Goal: Entertainment & Leisure: Browse casually

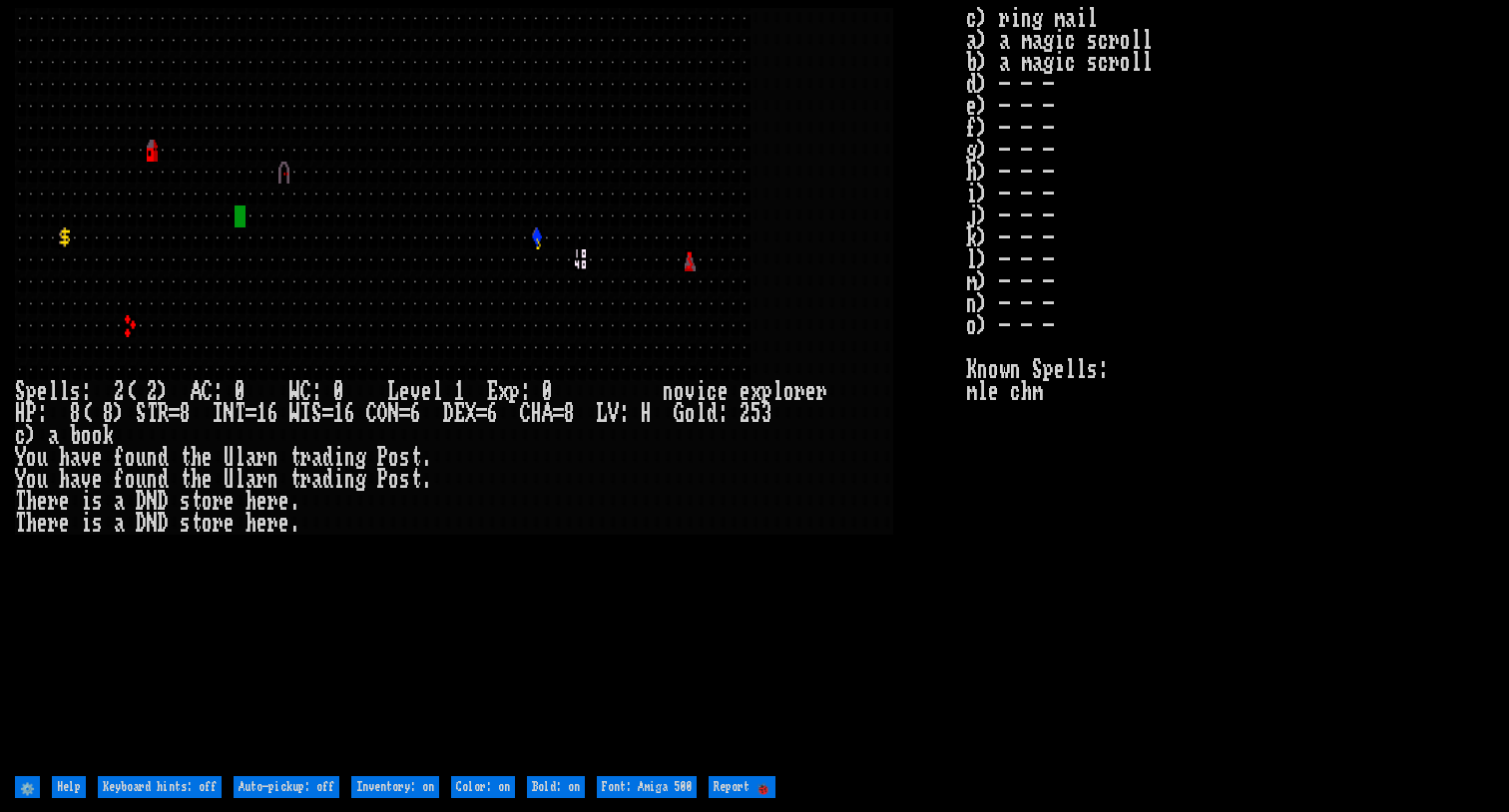
click at [775, 686] on larn at bounding box center [491, 390] width 951 height 763
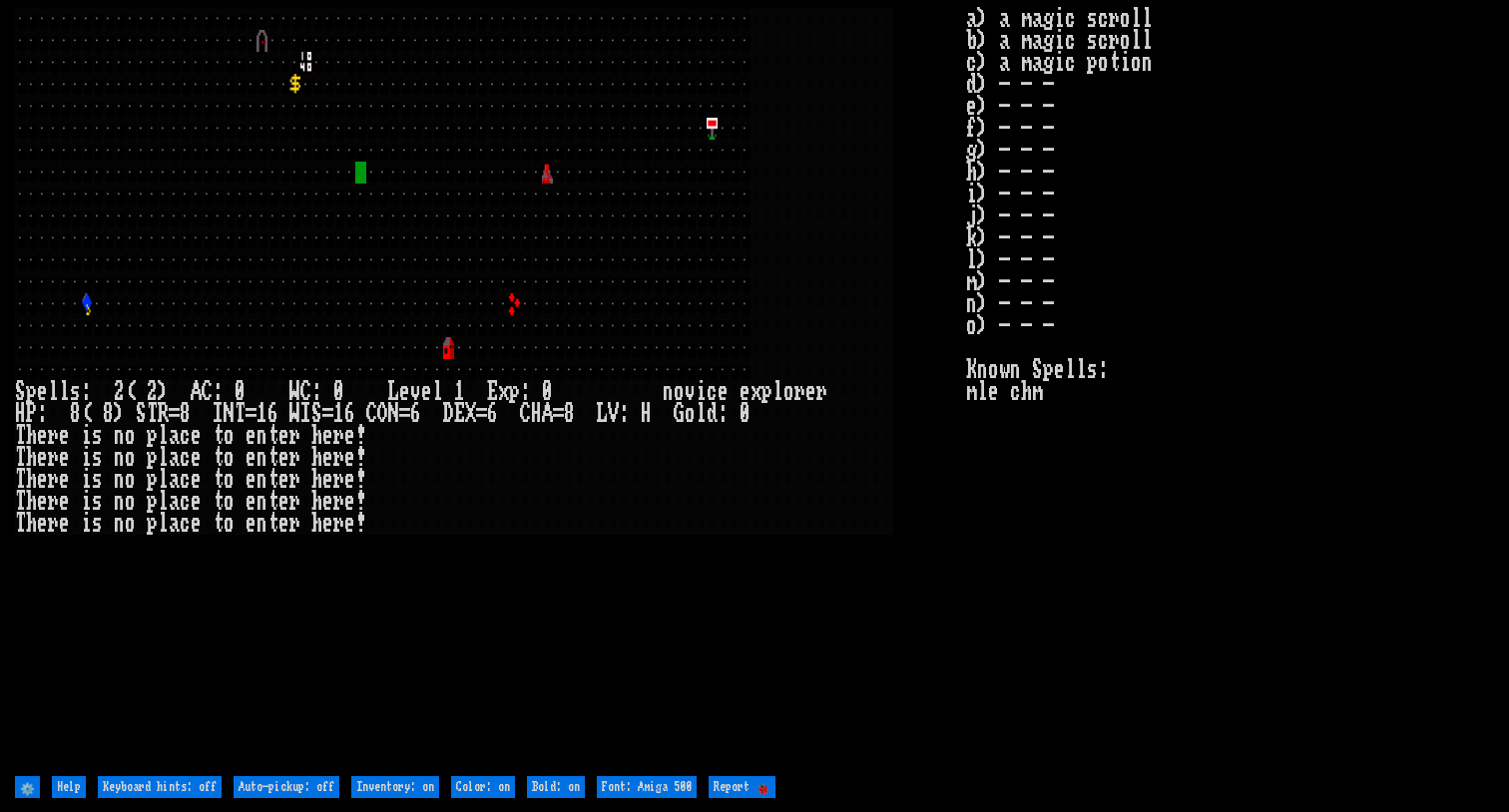
click at [538, 612] on larn at bounding box center [491, 390] width 951 height 763
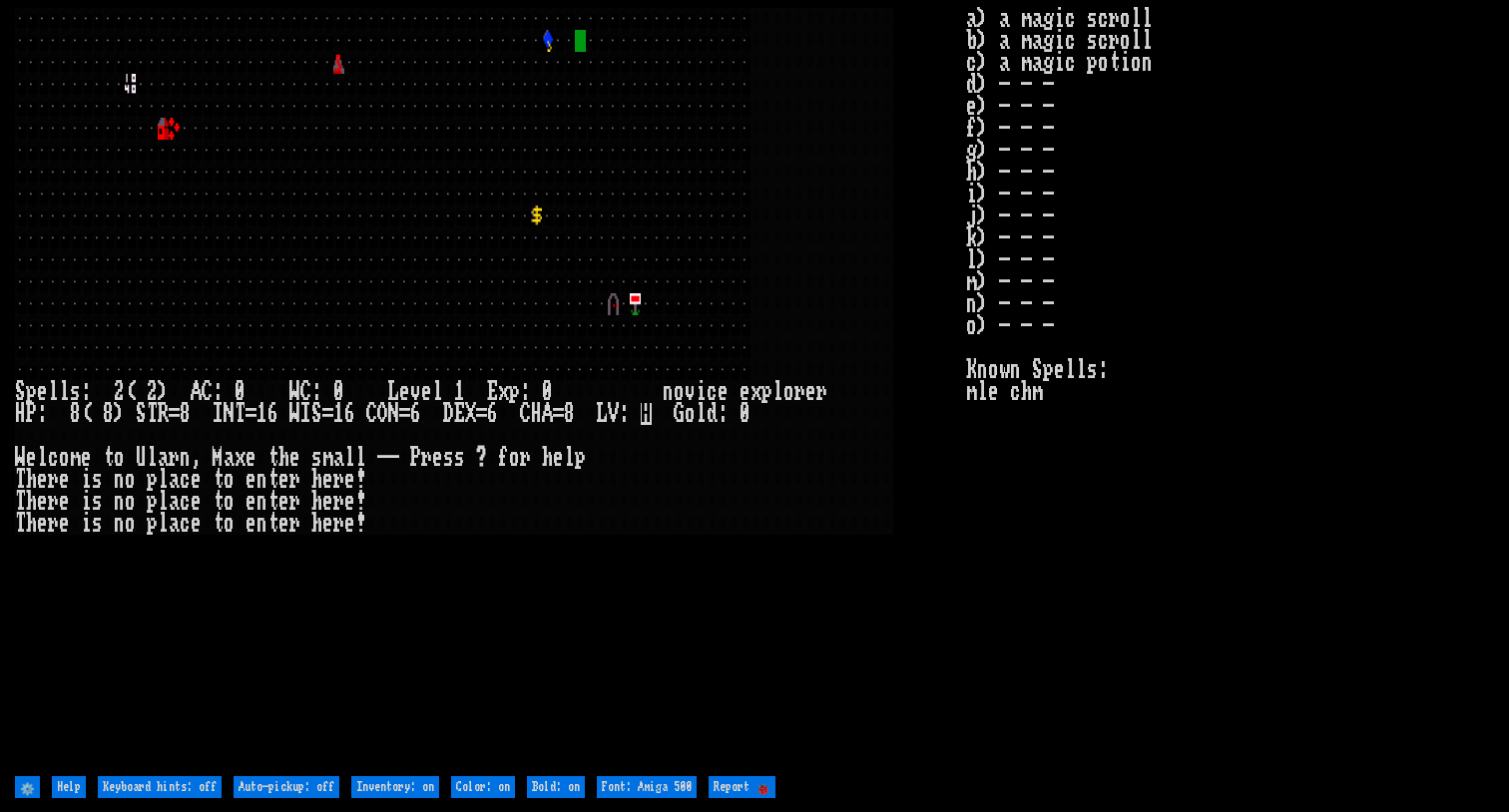
click at [657, 557] on larn at bounding box center [491, 390] width 951 height 763
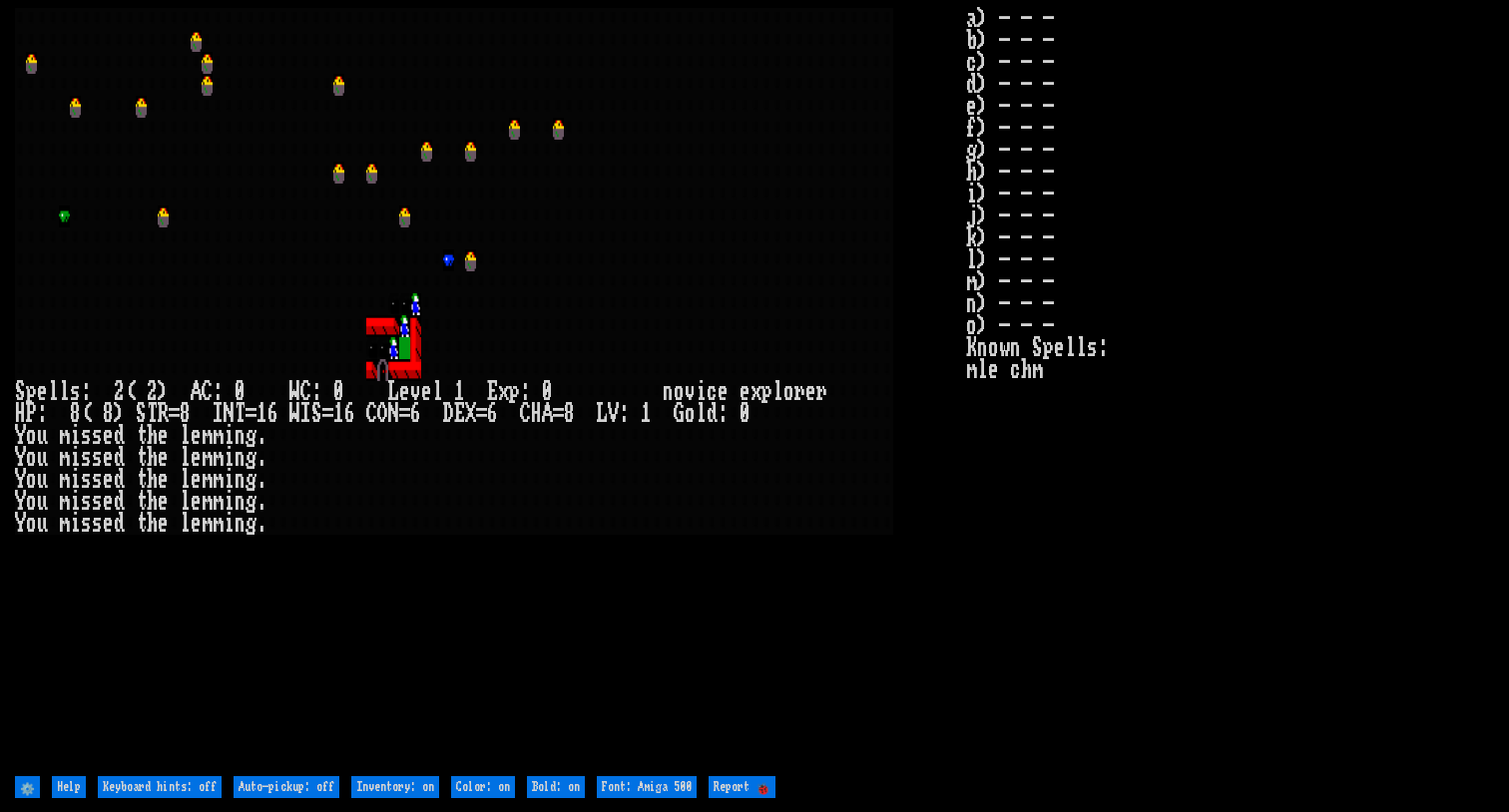
click at [566, 639] on larn at bounding box center [491, 390] width 951 height 763
click at [1037, 574] on stats "a) - - - b) - - - c) - - - d) - - - e) - - - f) - - - g) - - - h) - - - i) - - …" at bounding box center [1230, 390] width 528 height 763
click at [988, 642] on stats "a) - - - b) - - - c) - - - d) - - - e) - - - f) - - - g) - - - h) - - - i) - - …" at bounding box center [1230, 390] width 528 height 763
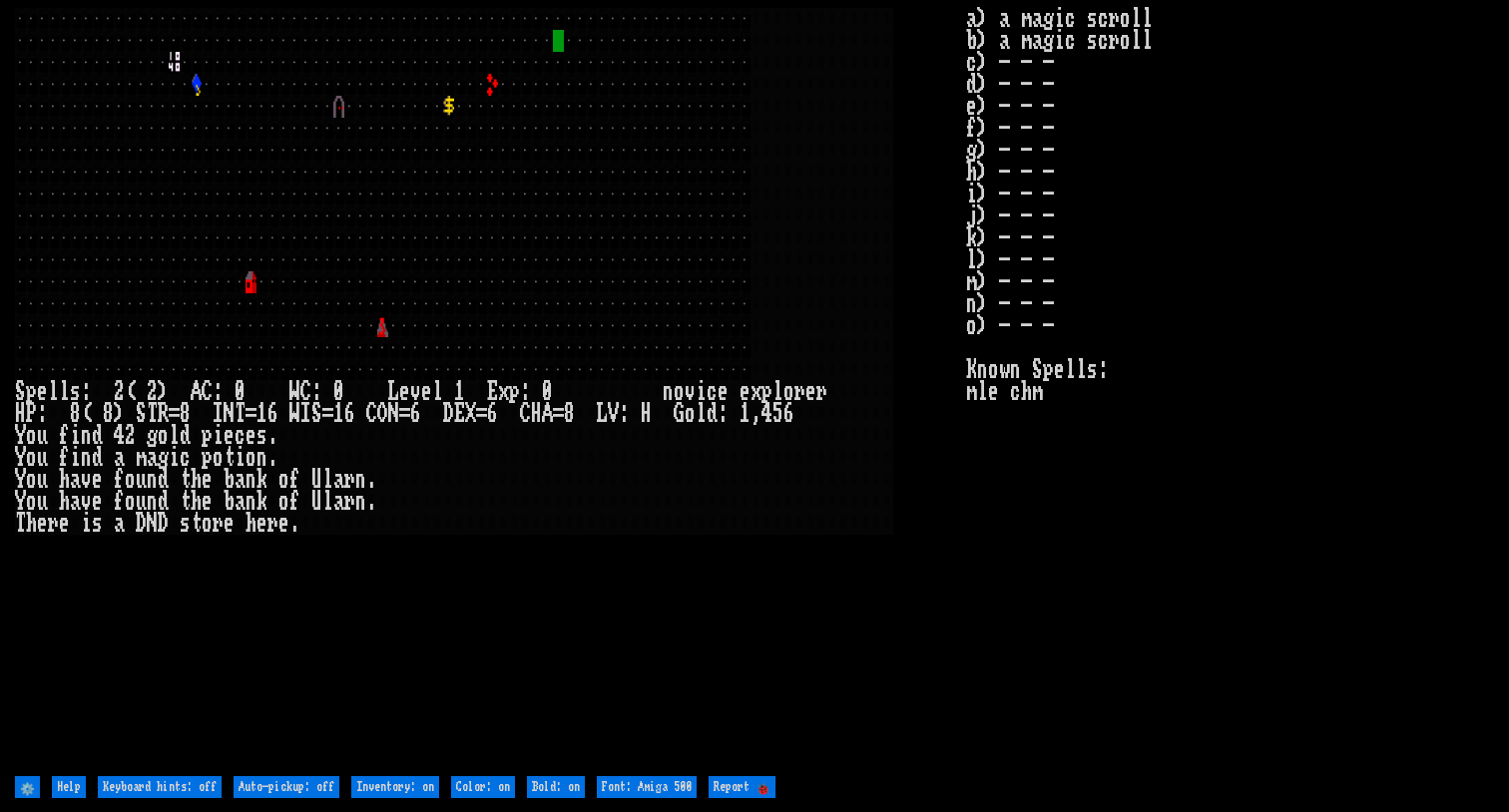
click at [1188, 620] on stats "a) a magic scroll b) a magic scroll c) - - - d) - - - e) - - - f) - - - g) - - …" at bounding box center [1230, 390] width 528 height 763
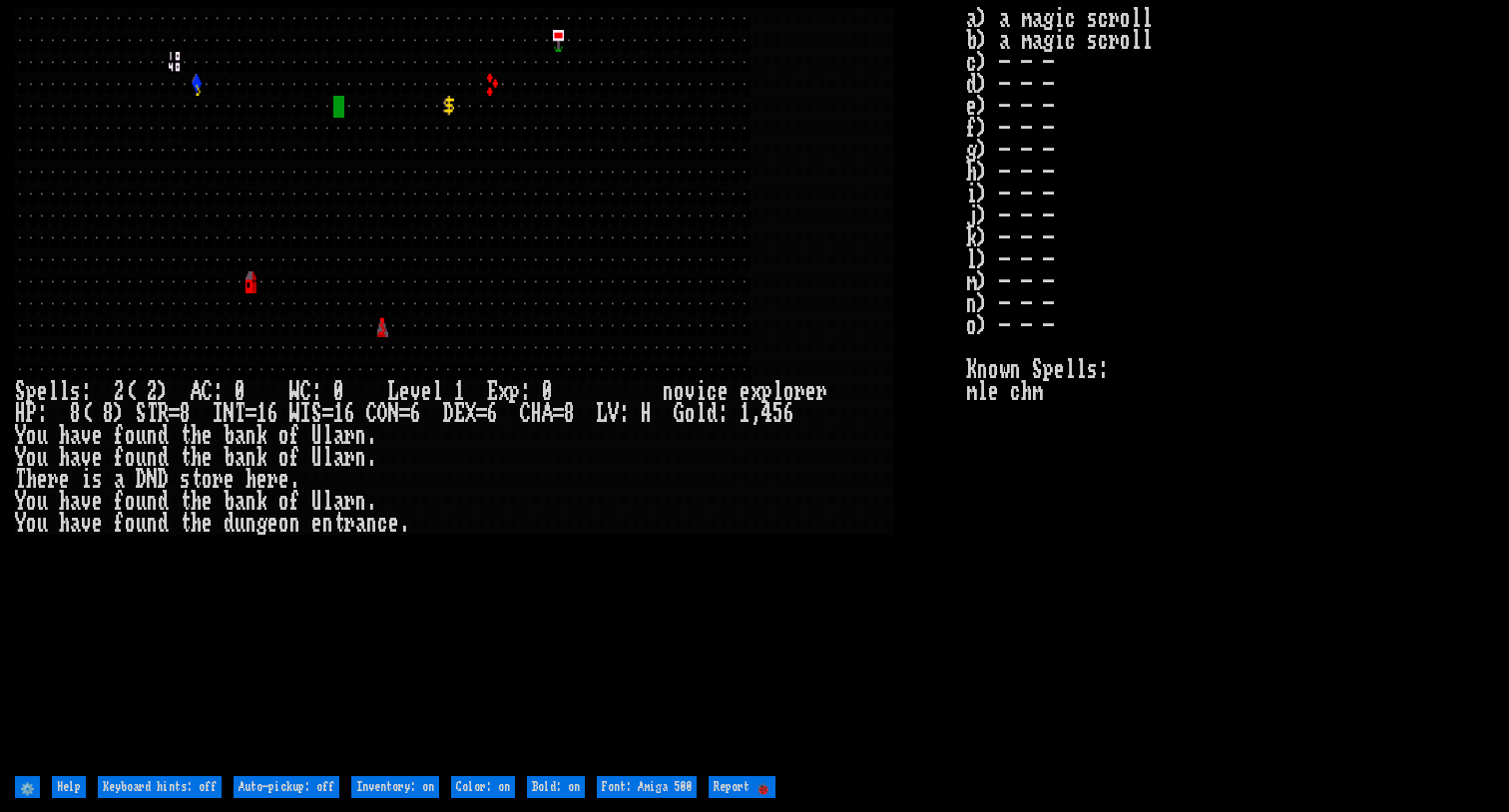
click at [1039, 614] on stats "a) a magic scroll b) a magic scroll c) - - - d) - - - e) - - - f) - - - g) - - …" at bounding box center [1230, 390] width 528 height 763
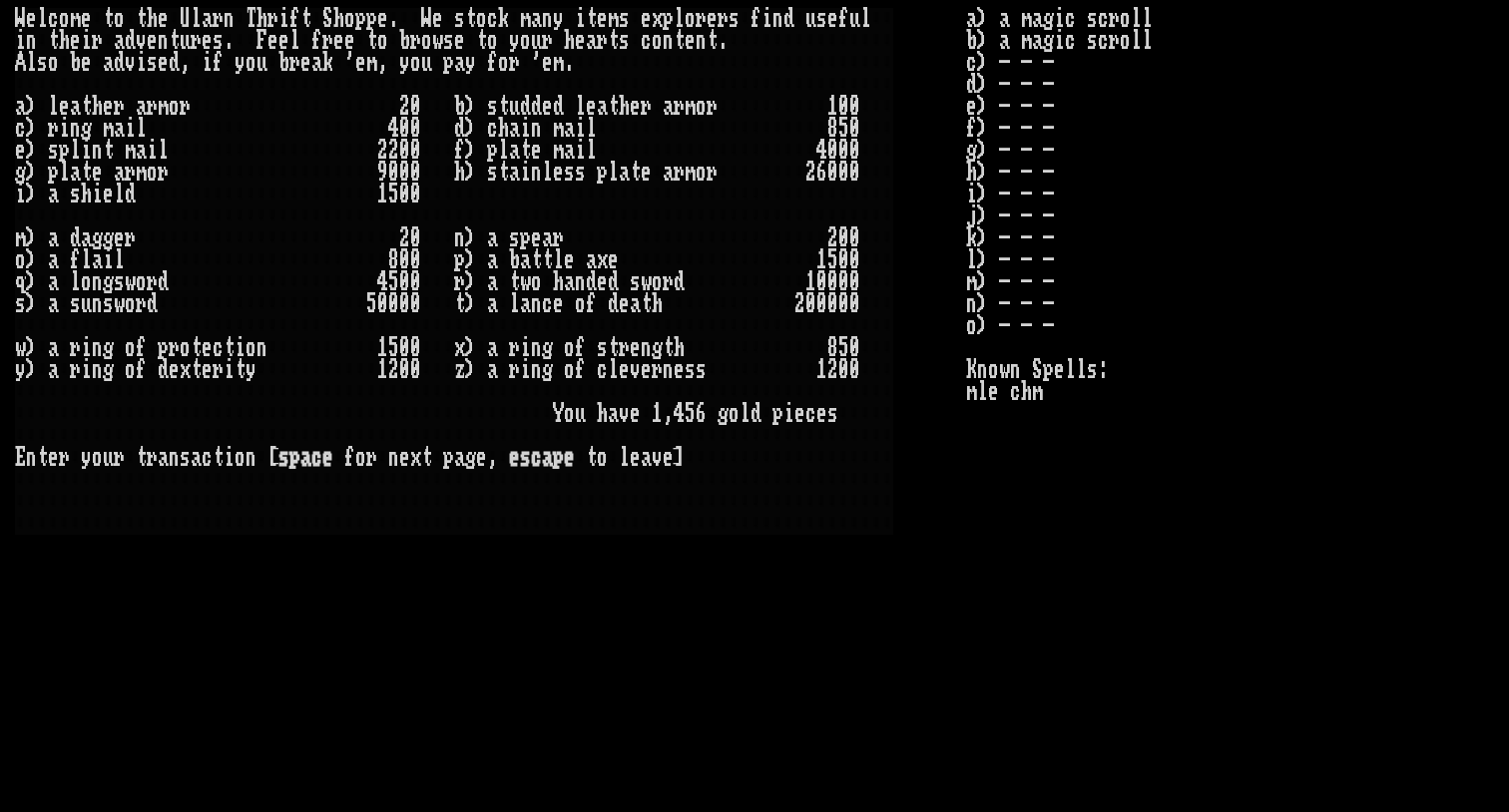
click at [929, 647] on larn "W e l c o m e t o t h e U l a r n T h r i f t S h o p p e . W e s t o c k m a n…" at bounding box center [491, 390] width 951 height 763
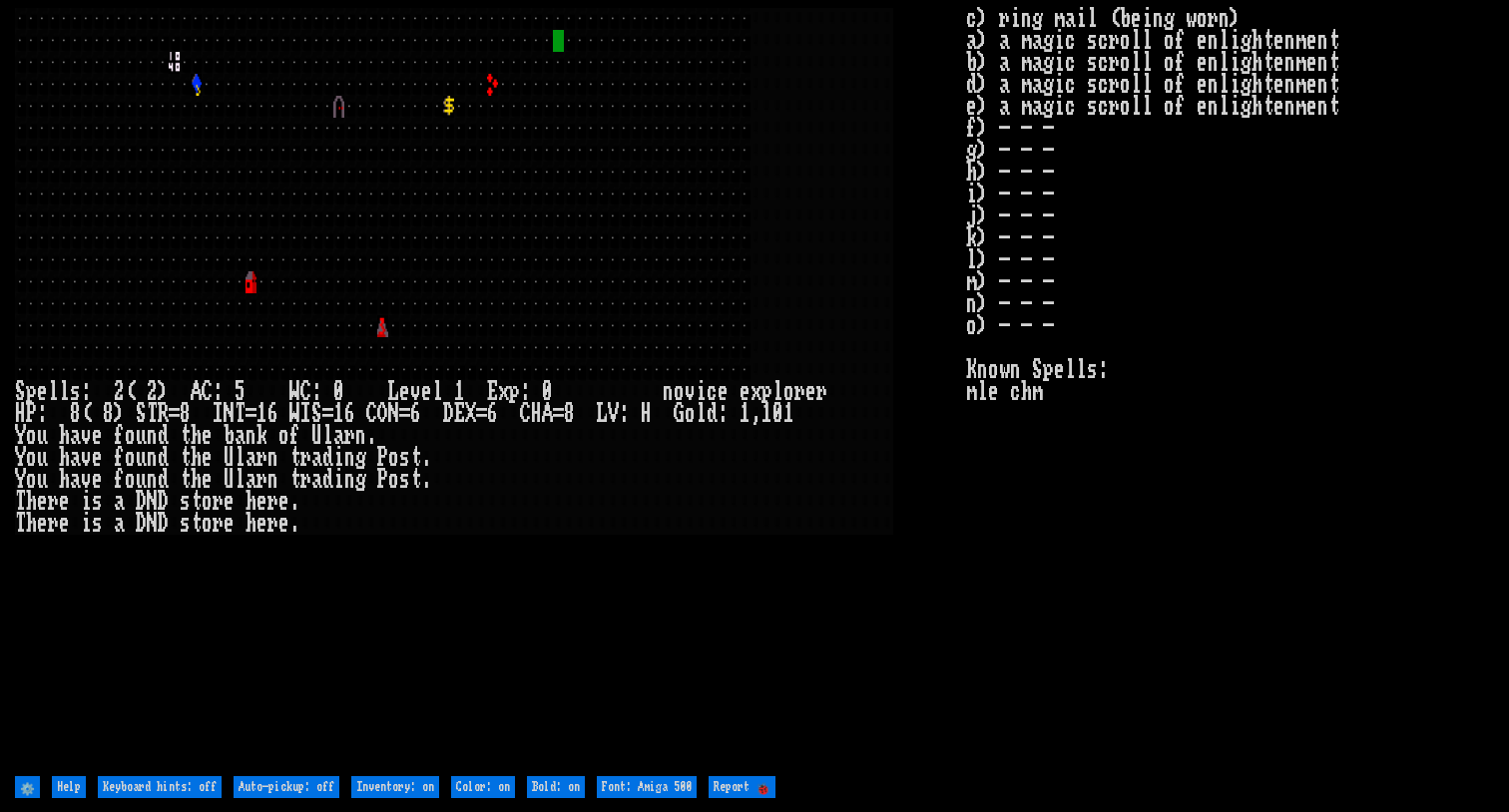
click at [951, 571] on larn at bounding box center [491, 390] width 951 height 763
